Goal: Task Accomplishment & Management: Use online tool/utility

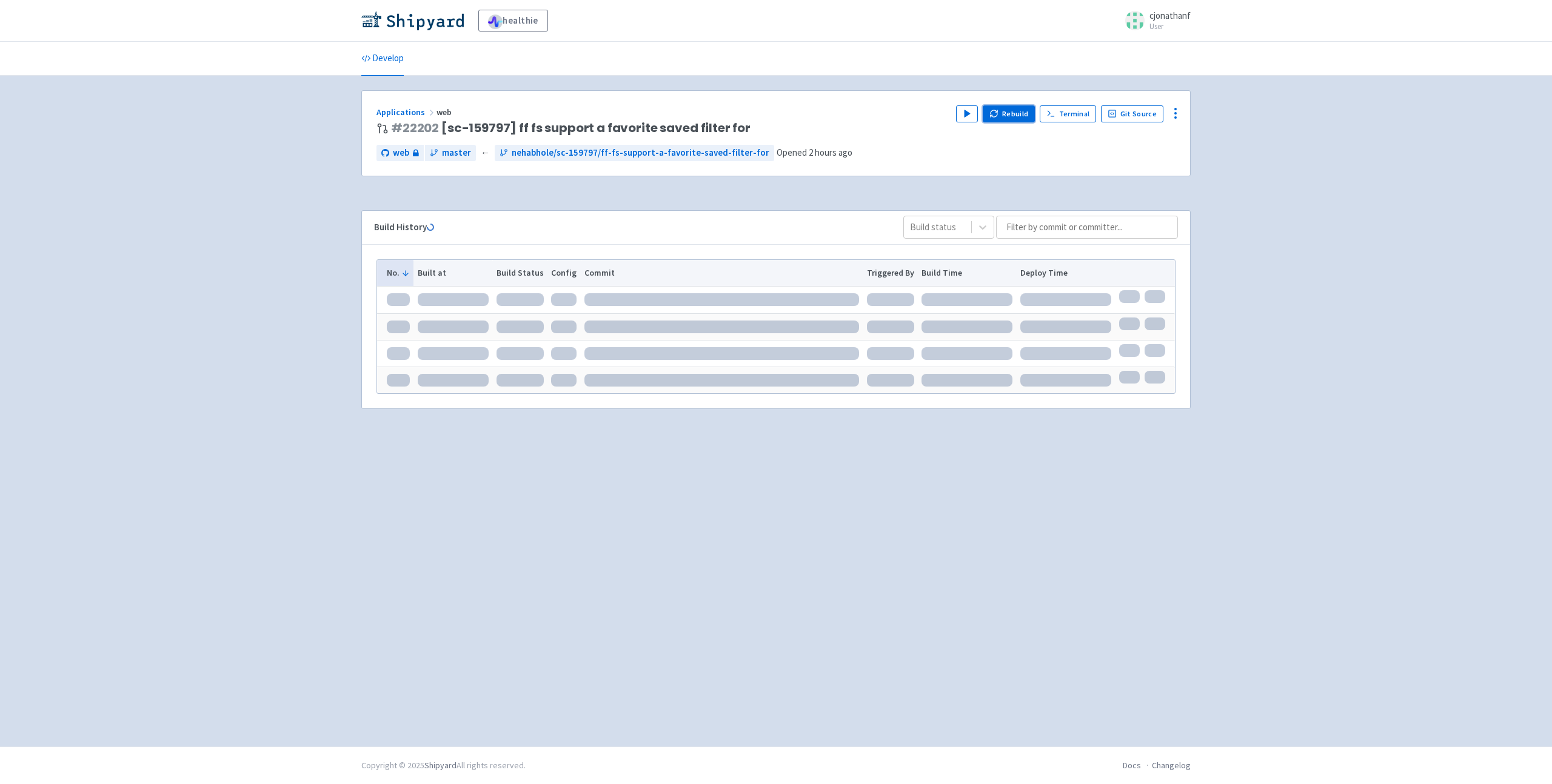
click at [1013, 113] on button "Rebuild" at bounding box center [1009, 114] width 52 height 17
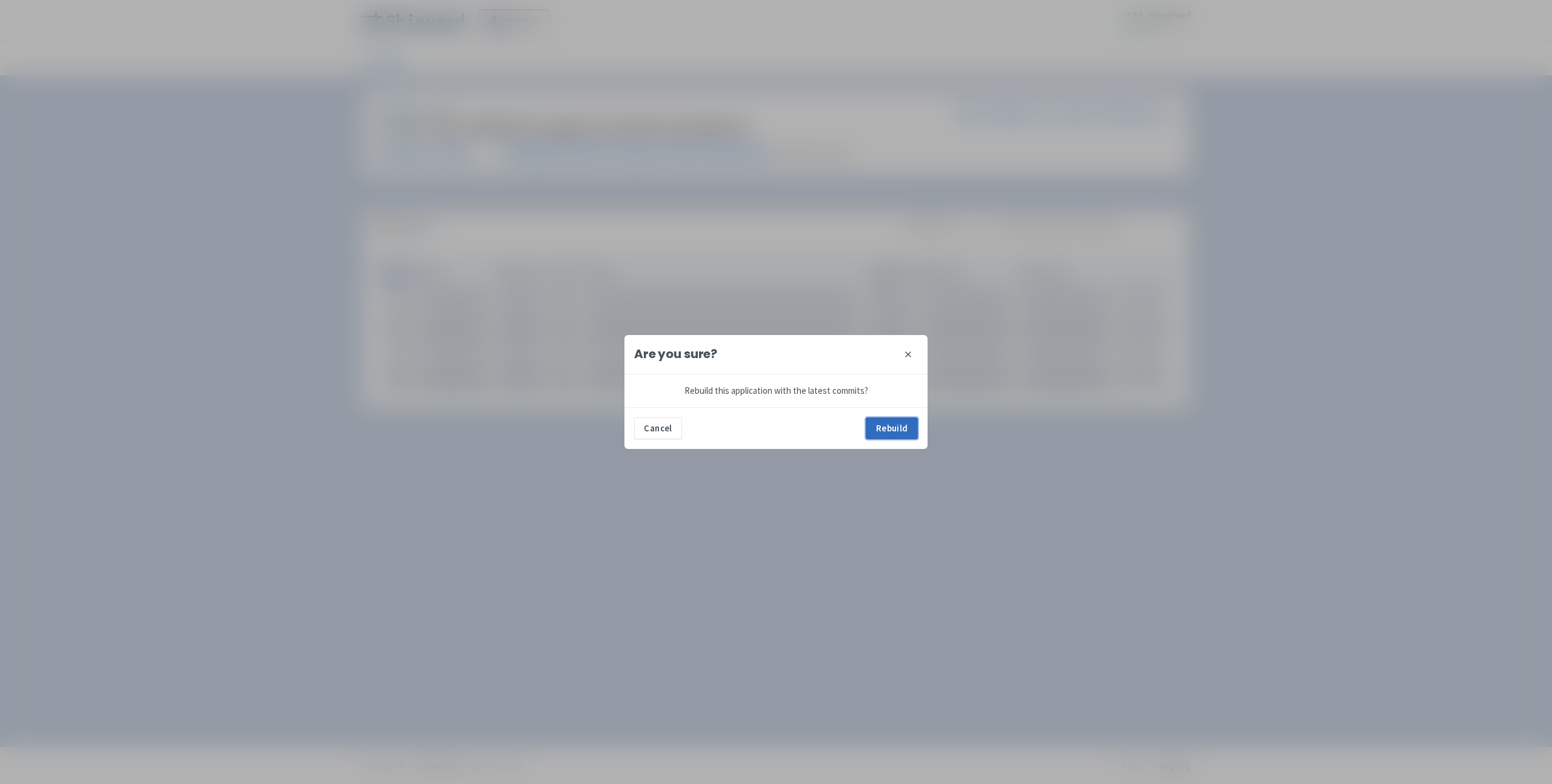
click at [892, 417] on button "Rebuild" at bounding box center [892, 428] width 52 height 22
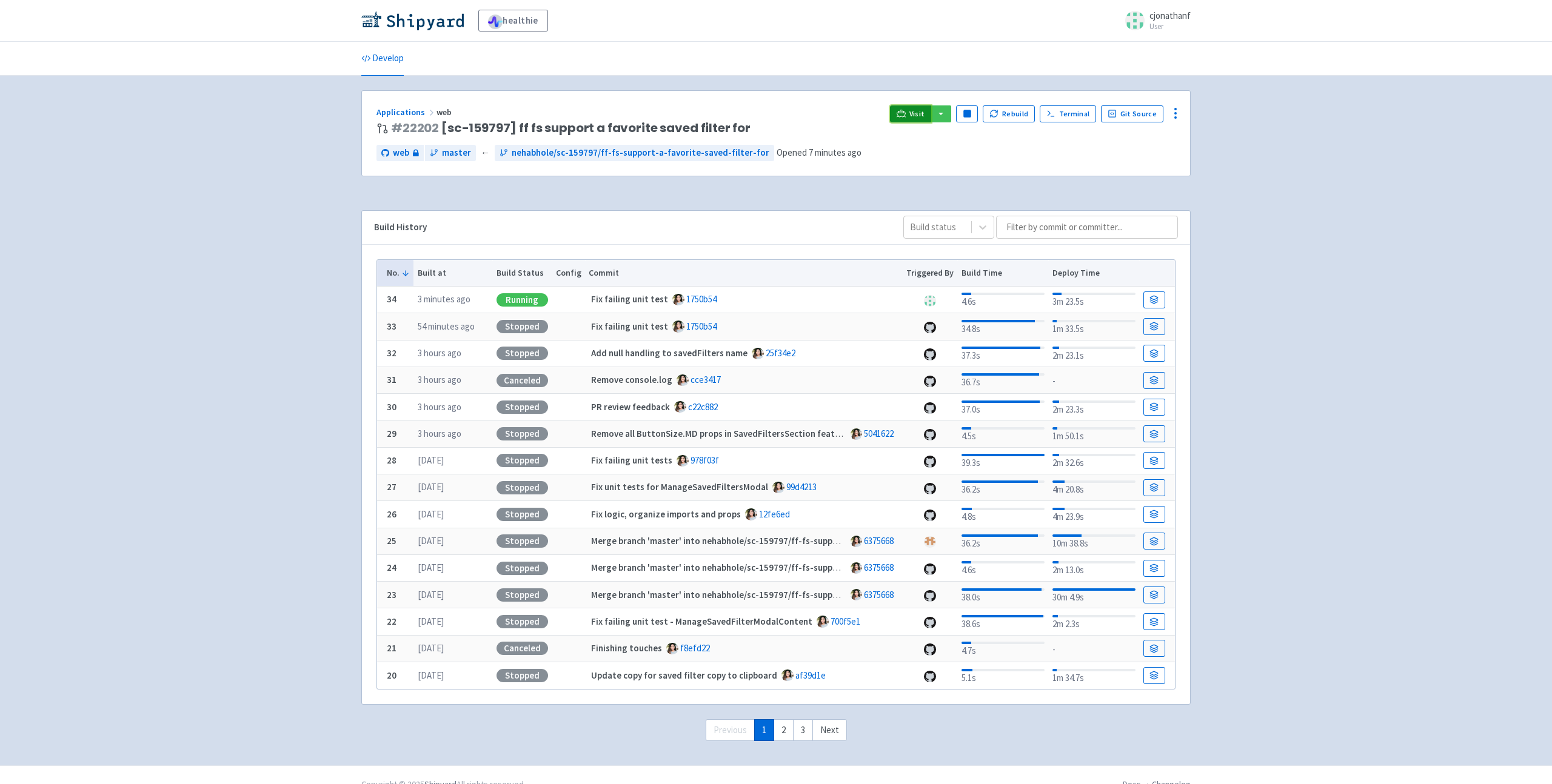
click at [916, 115] on span "Visit" at bounding box center [917, 113] width 15 height 10
